Goal: Complete application form

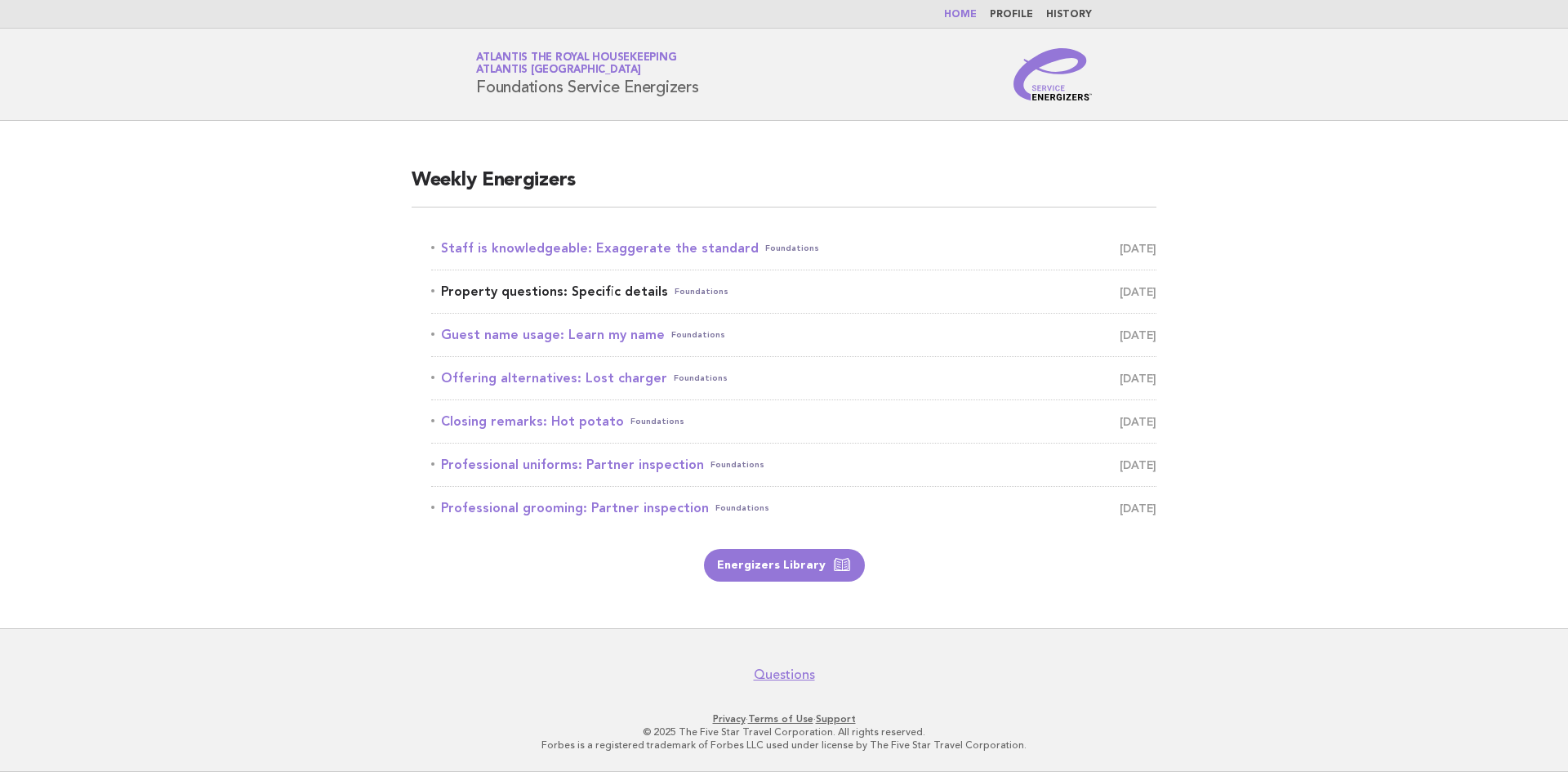
click at [468, 296] on link "Property questions: Specific details Foundations [DATE]" at bounding box center [794, 292] width 725 height 23
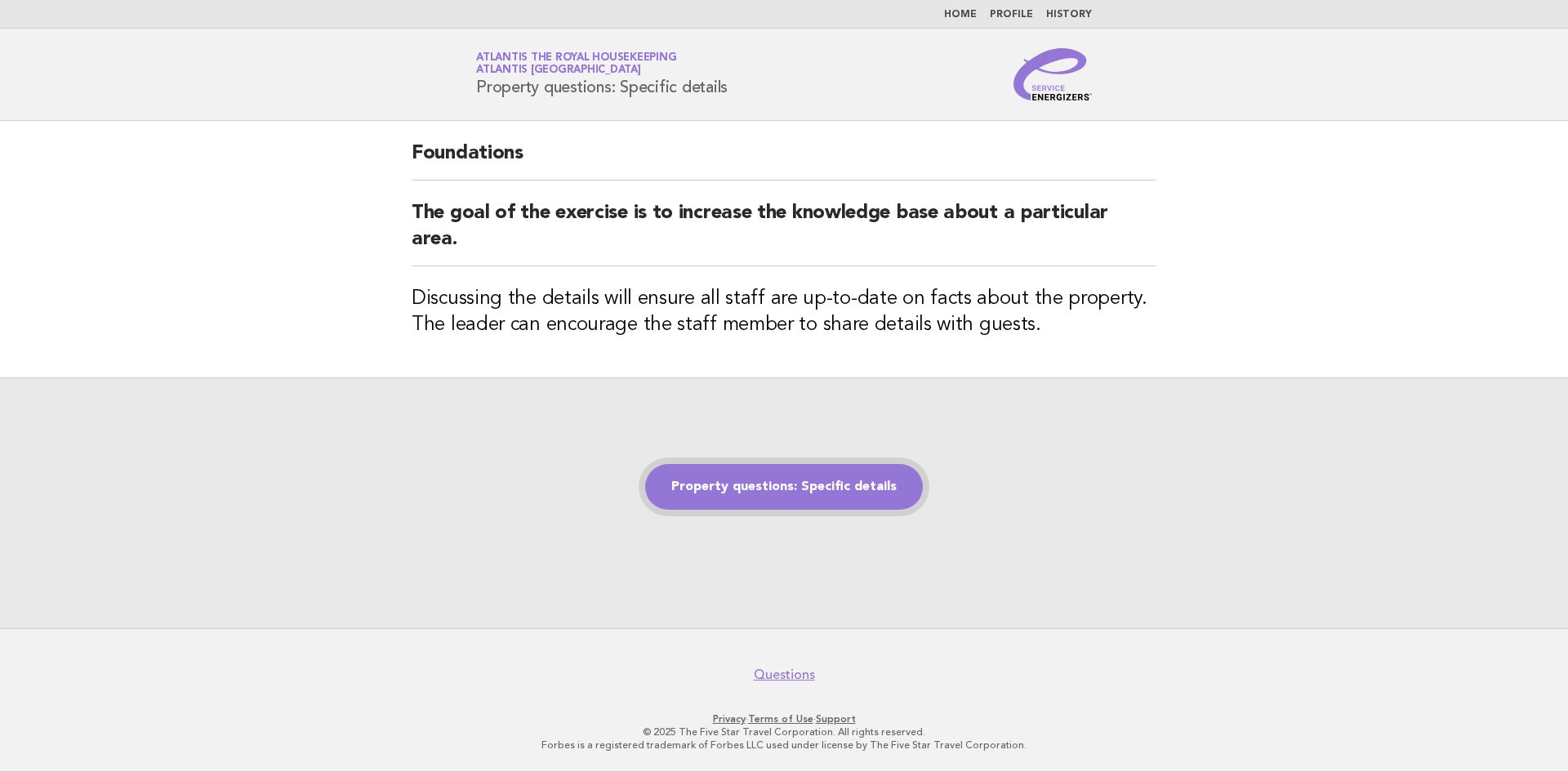
click at [778, 485] on link "Property questions: Specific details" at bounding box center [784, 486] width 278 height 46
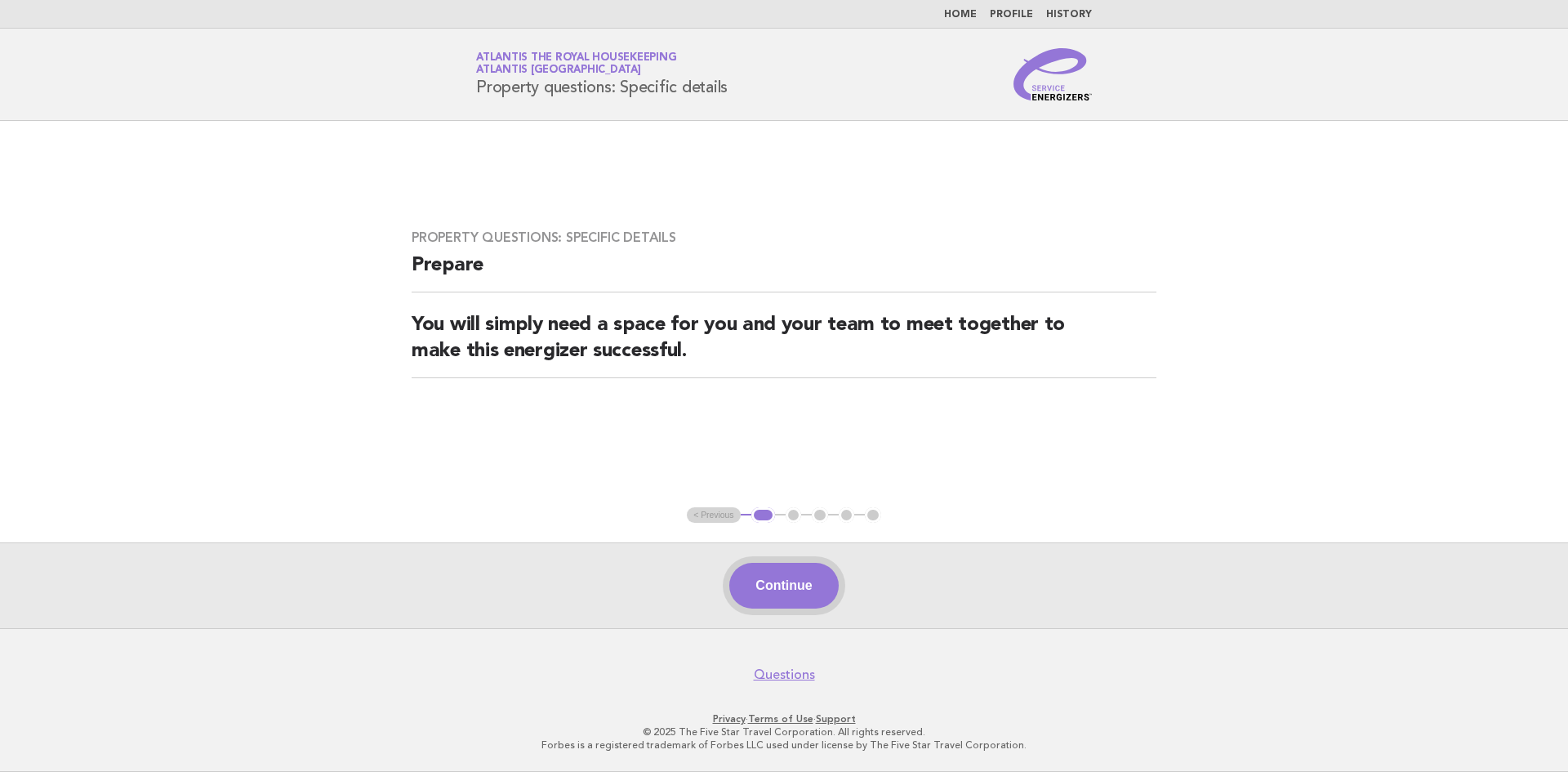
click at [782, 589] on button "Continue" at bounding box center [784, 585] width 109 height 46
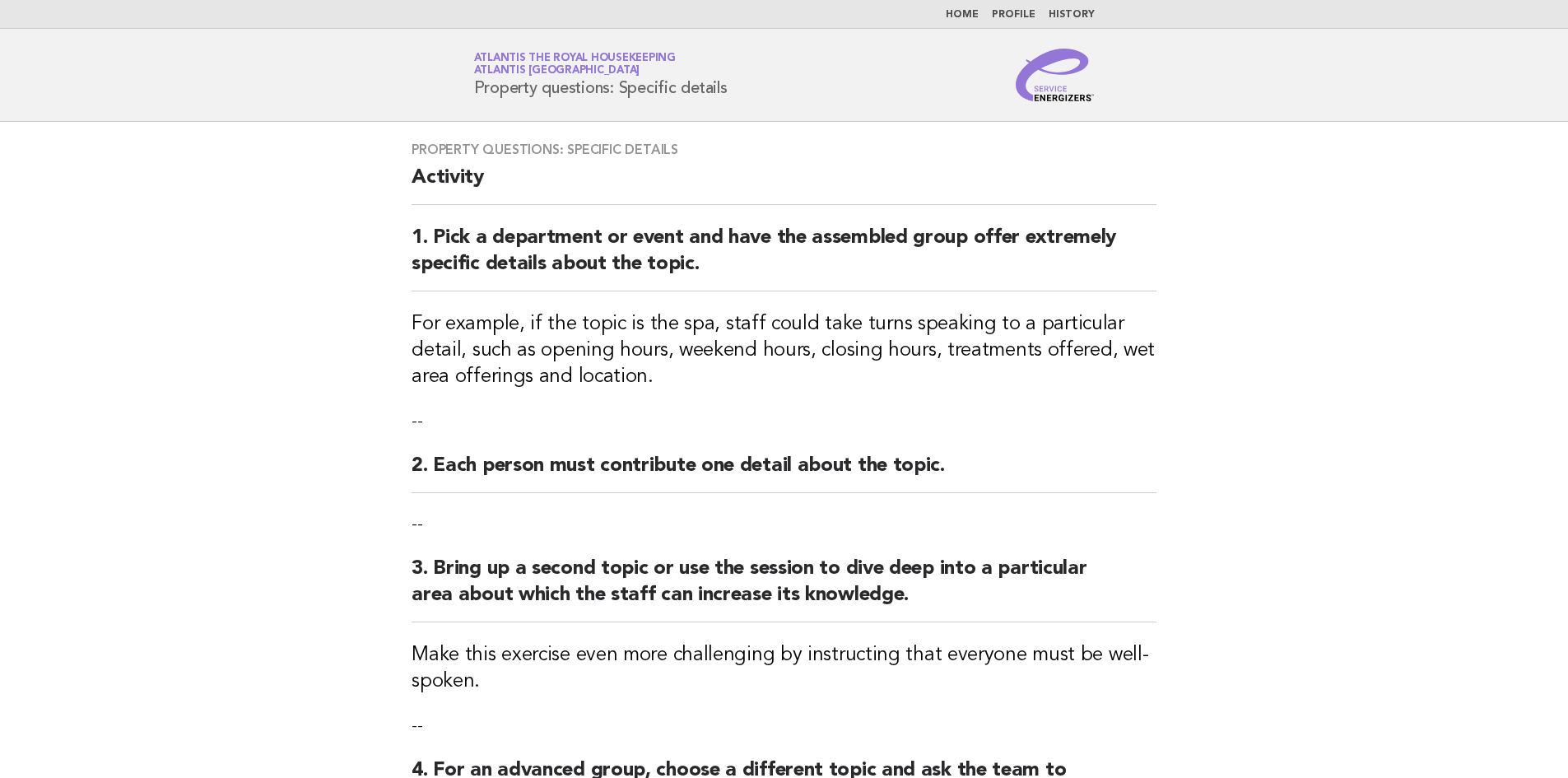
scroll to position [398, 0]
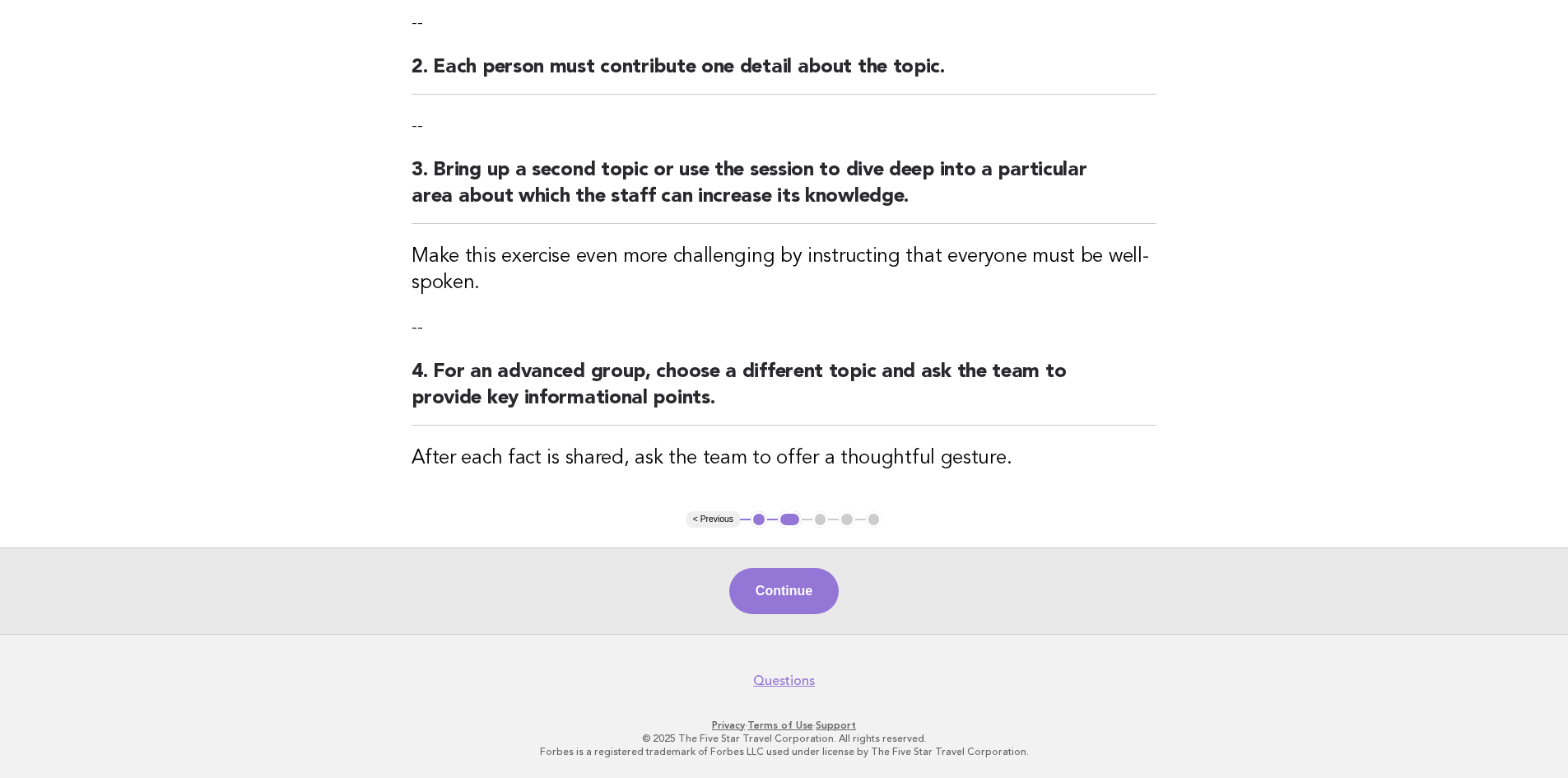
click at [764, 521] on button "1" at bounding box center [759, 520] width 17 height 17
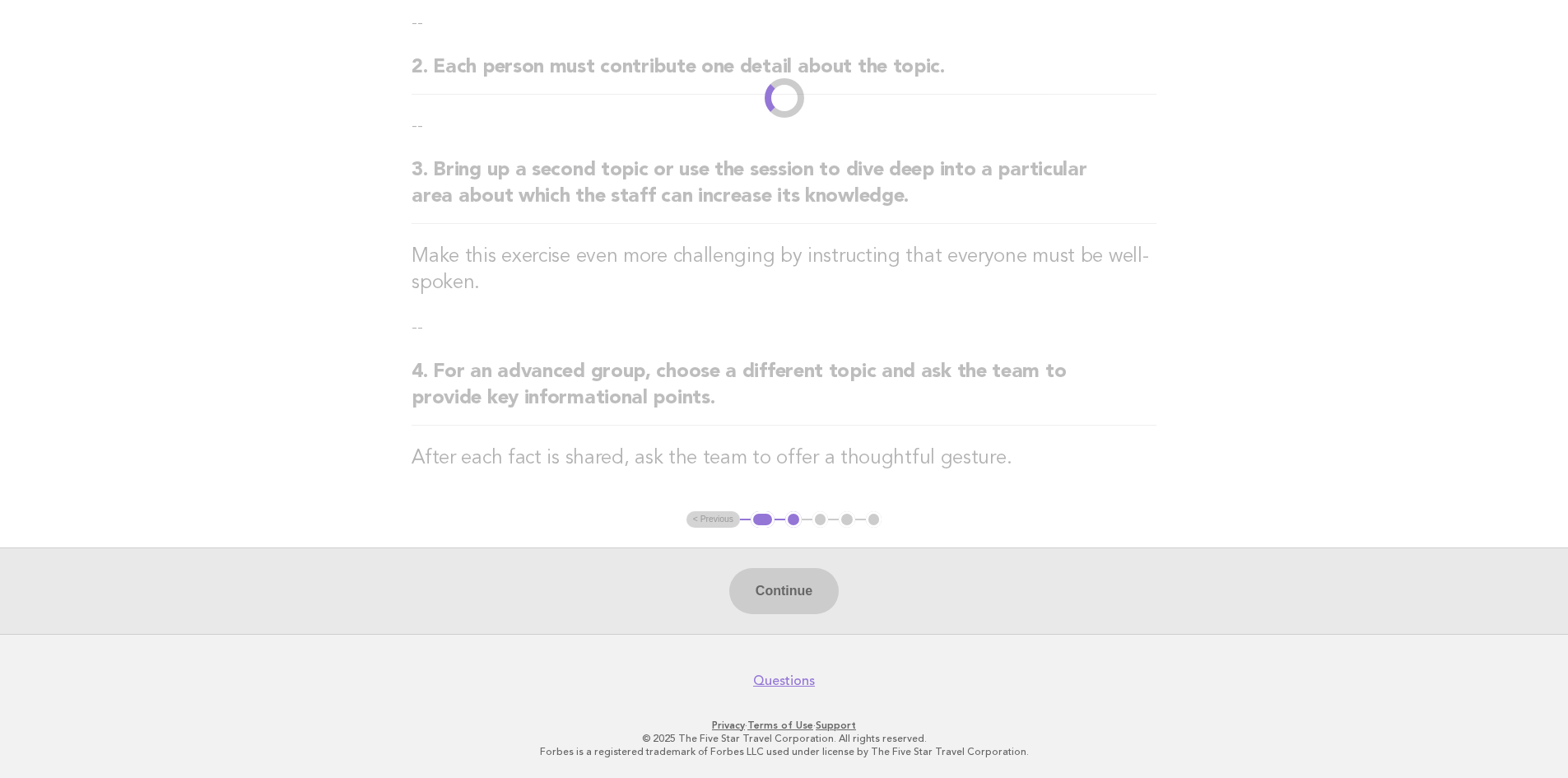
scroll to position [0, 0]
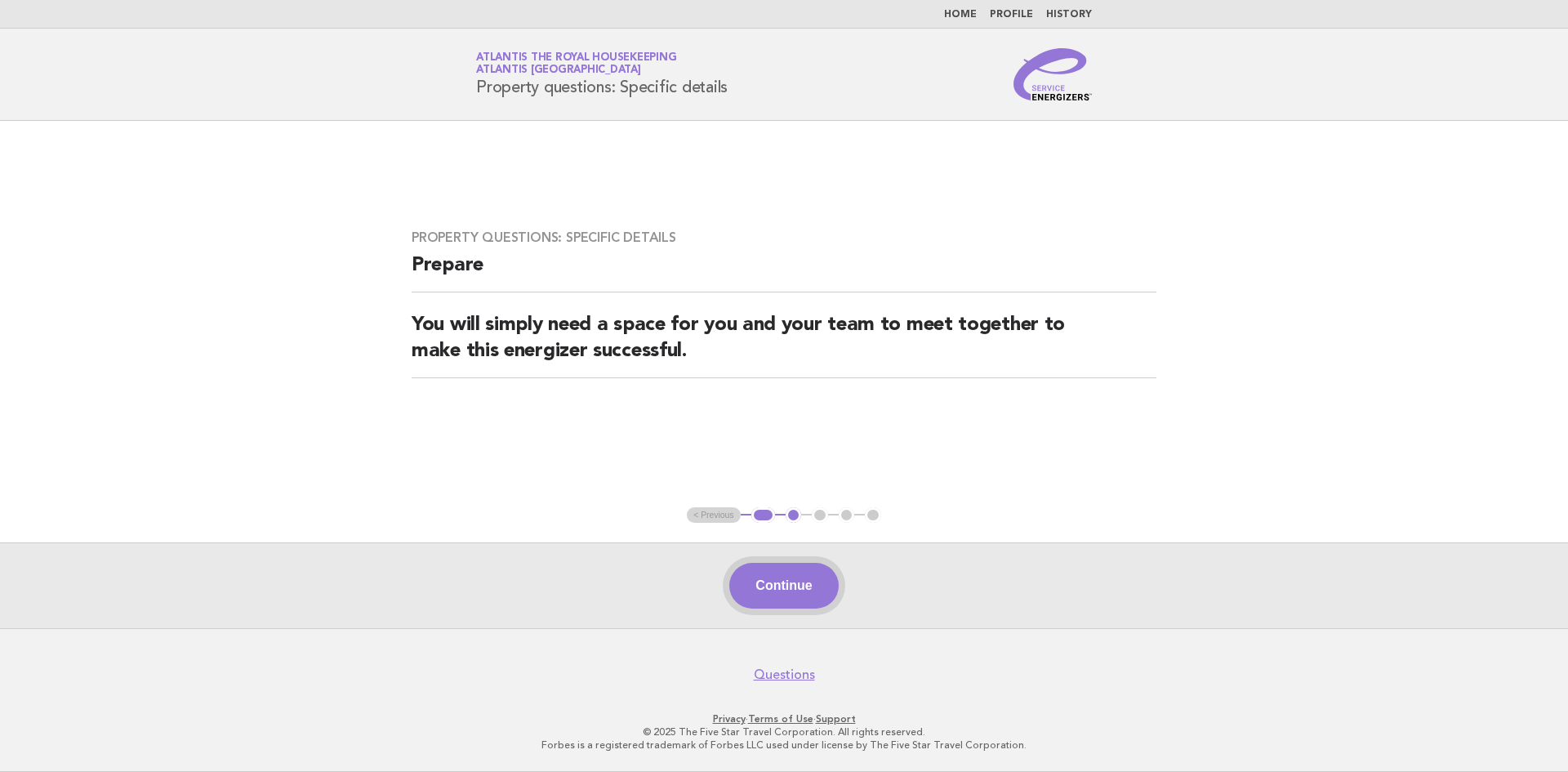
click at [763, 582] on button "Continue" at bounding box center [784, 585] width 109 height 46
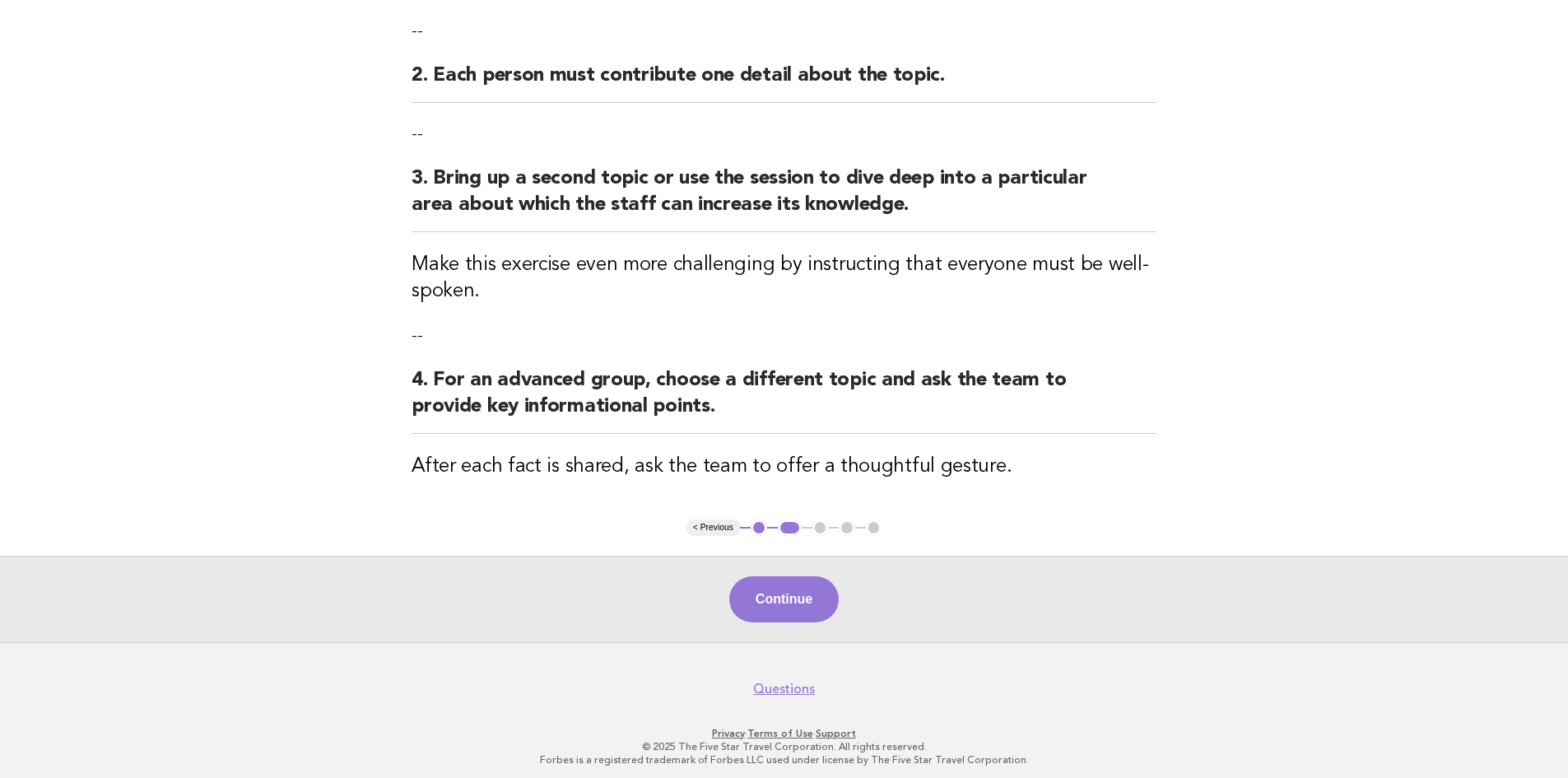
scroll to position [398, 0]
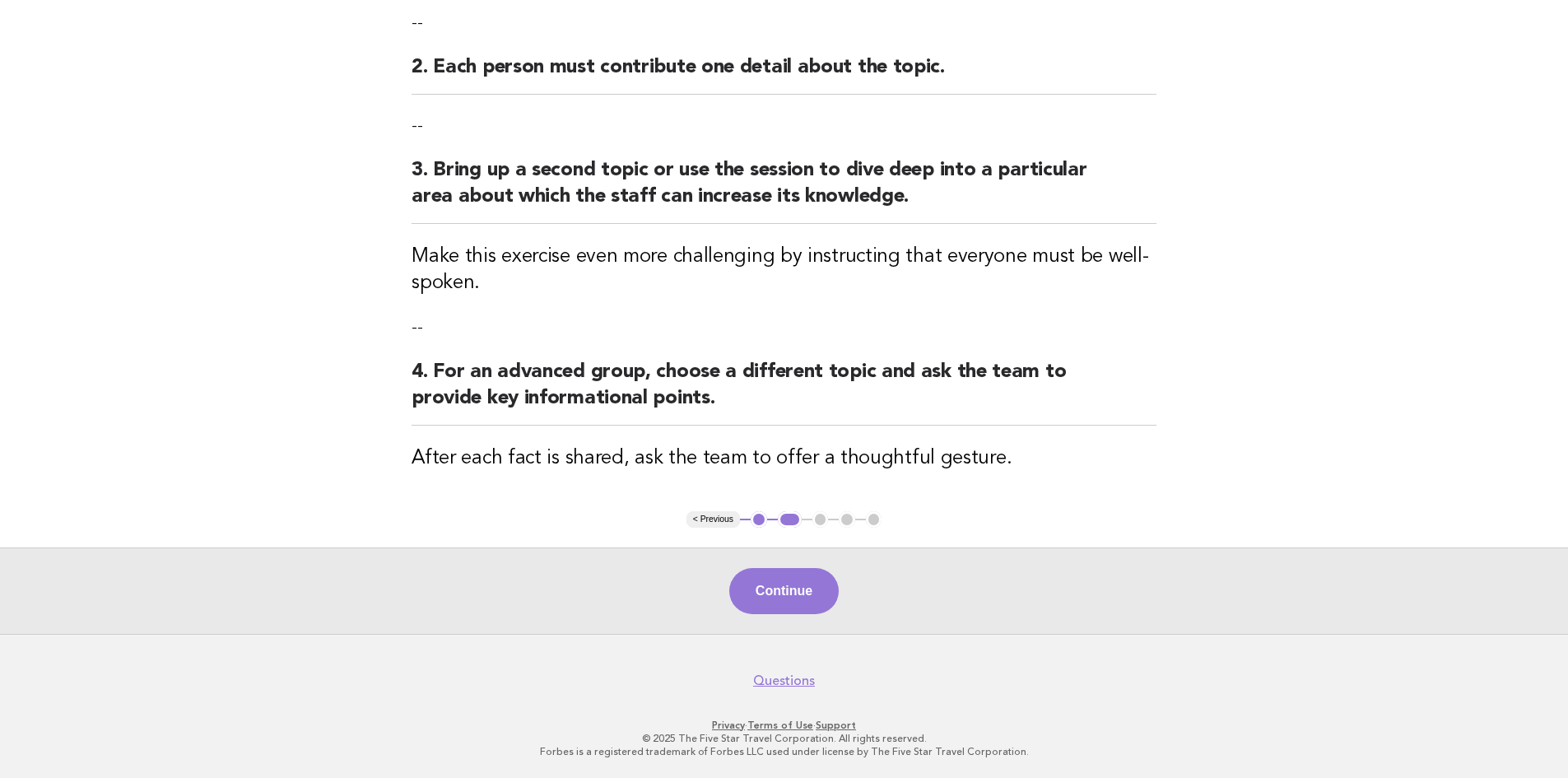
click at [384, 368] on main "Property questions: Specific details Activity 1. Pick a department or event and…" at bounding box center [784, 178] width 1568 height 910
click at [816, 592] on button "Continue" at bounding box center [784, 591] width 110 height 46
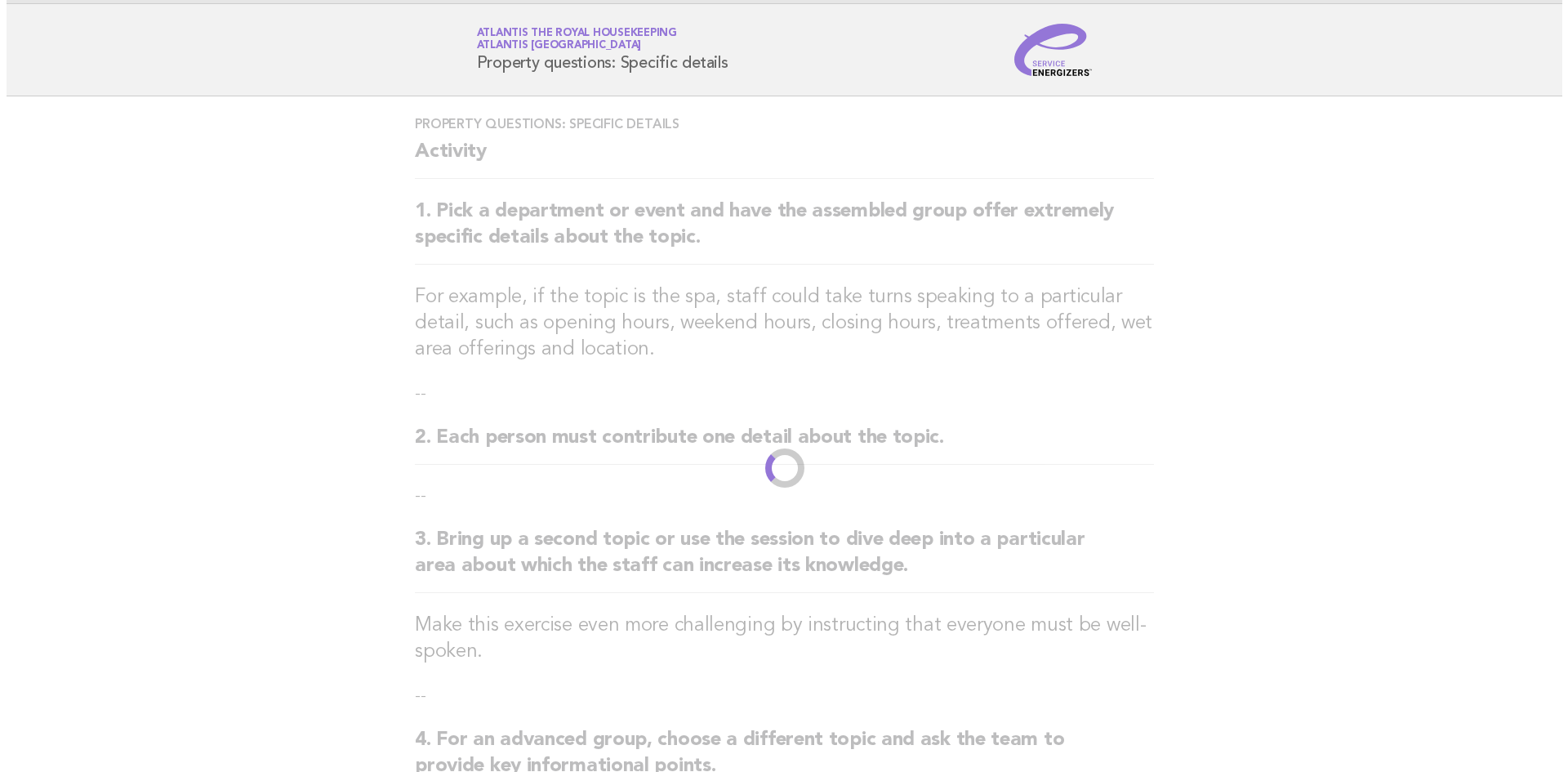
scroll to position [0, 0]
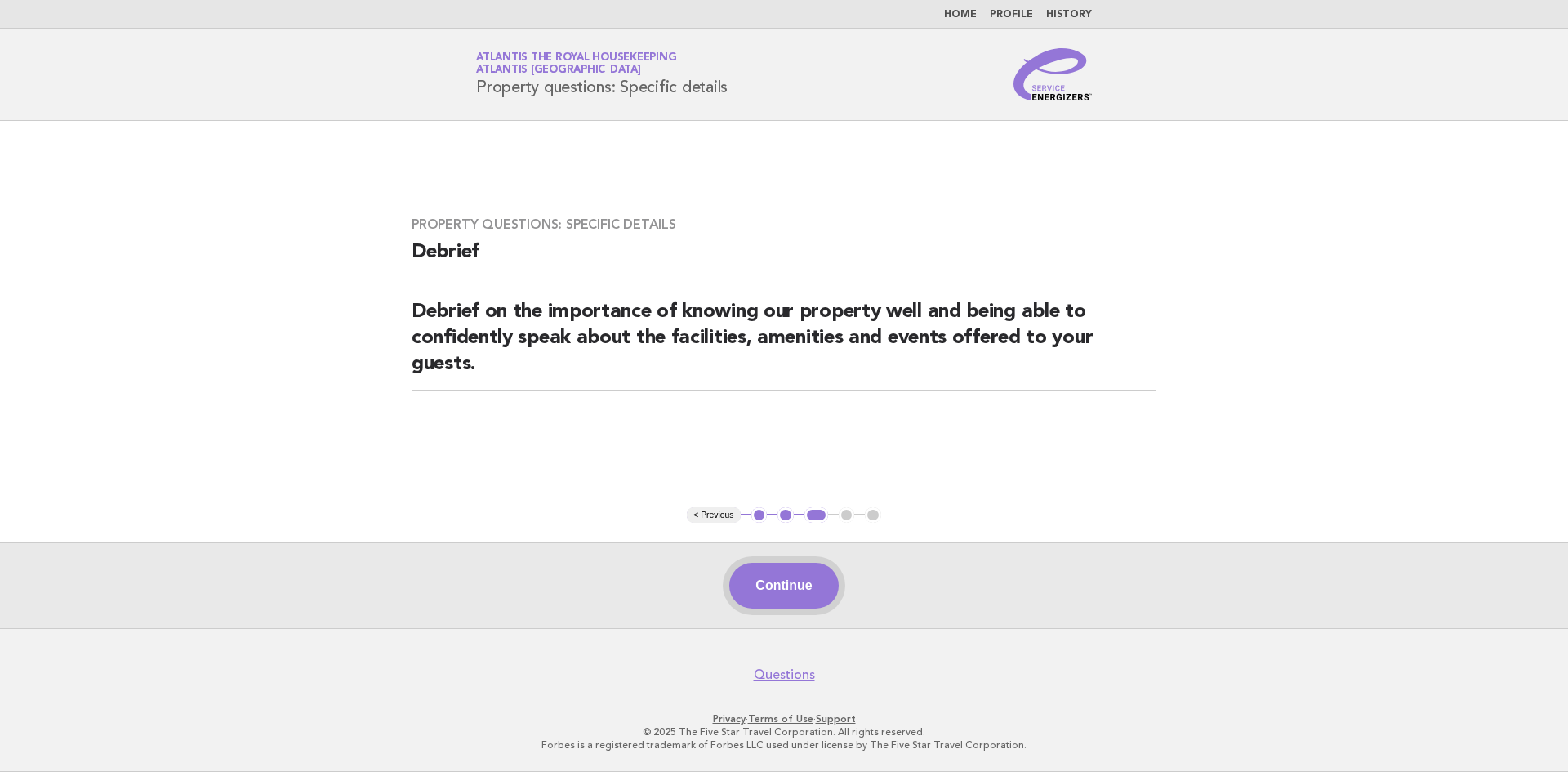
click at [778, 595] on button "Continue" at bounding box center [784, 585] width 109 height 46
